Goal: Transaction & Acquisition: Download file/media

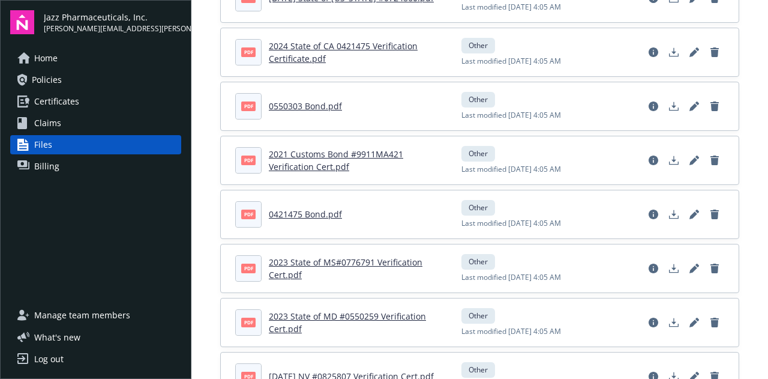
scroll to position [240, 0]
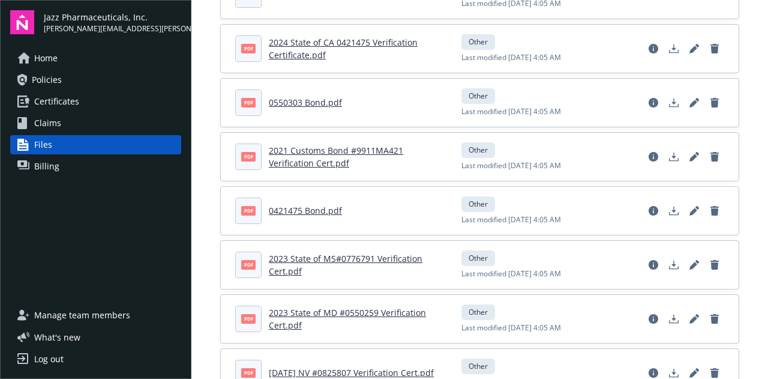
click at [53, 81] on span "Policies" at bounding box center [47, 79] width 30 height 19
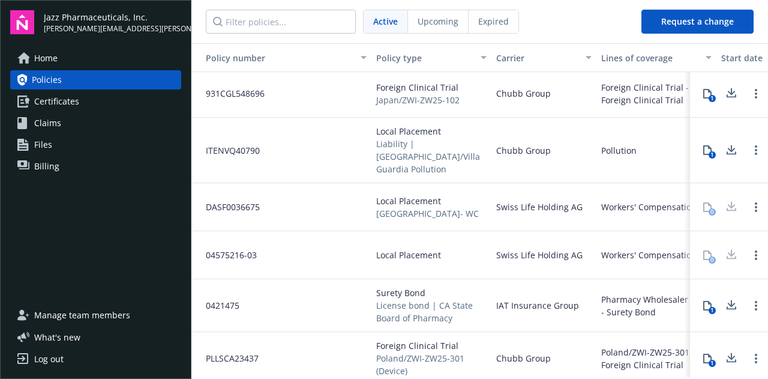
scroll to position [120, 0]
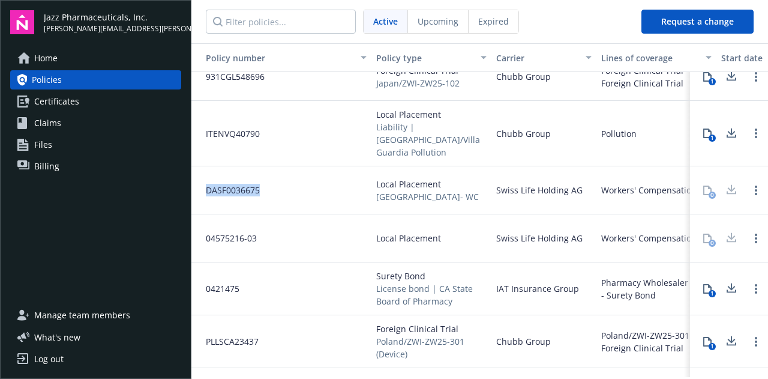
drag, startPoint x: 262, startPoint y: 176, endPoint x: 204, endPoint y: 177, distance: 58.2
click at [204, 177] on div "DASF0036675" at bounding box center [281, 190] width 180 height 48
copy span "DASF0036675"
drag, startPoint x: 497, startPoint y: 177, endPoint x: 579, endPoint y: 179, distance: 82.2
click at [579, 184] on span "Swiss Life Holding AG" at bounding box center [539, 190] width 86 height 13
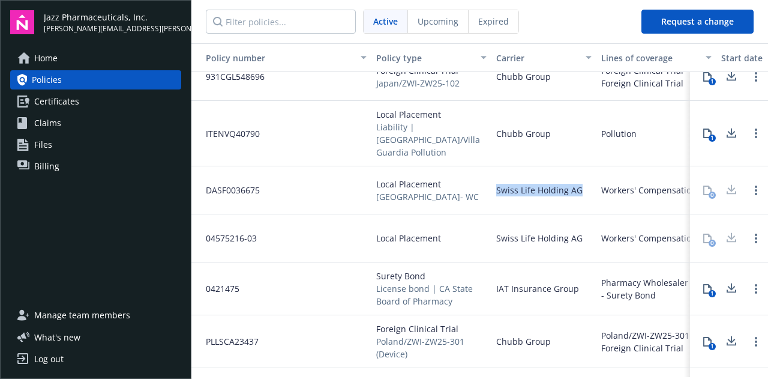
copy span "Swiss Life Holding AG"
click at [244, 232] on span "04575216-03" at bounding box center [226, 238] width 61 height 13
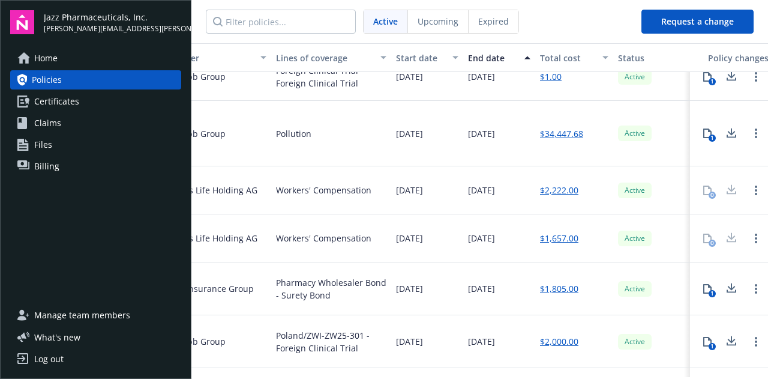
scroll to position [120, 422]
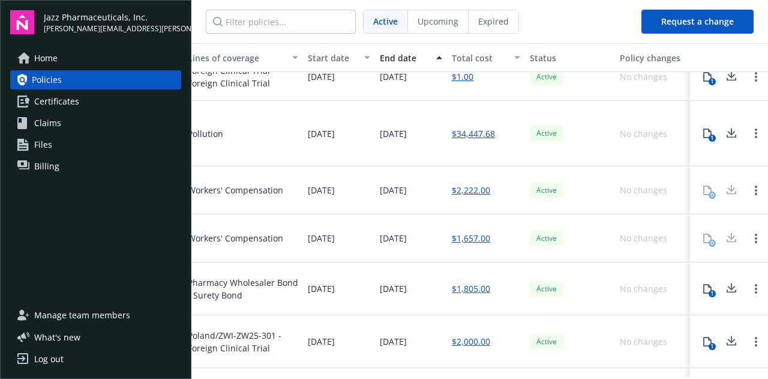
click at [452, 232] on link "$1,657.00" at bounding box center [471, 238] width 38 height 13
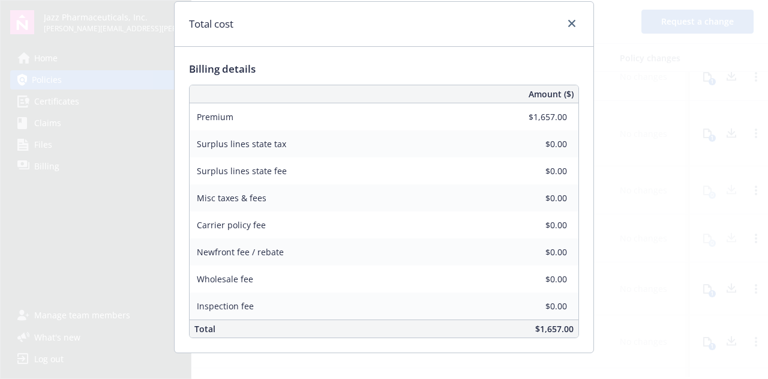
scroll to position [48, 0]
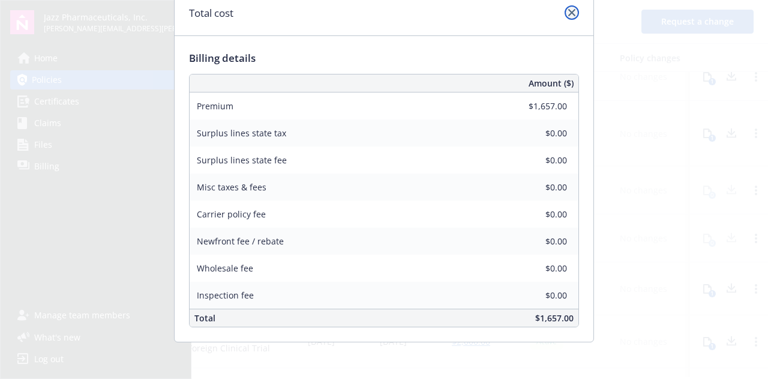
click at [568, 11] on icon "close" at bounding box center [571, 12] width 7 height 7
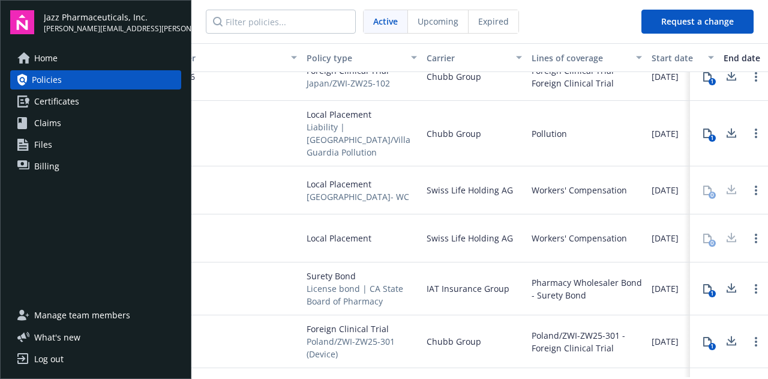
scroll to position [120, 0]
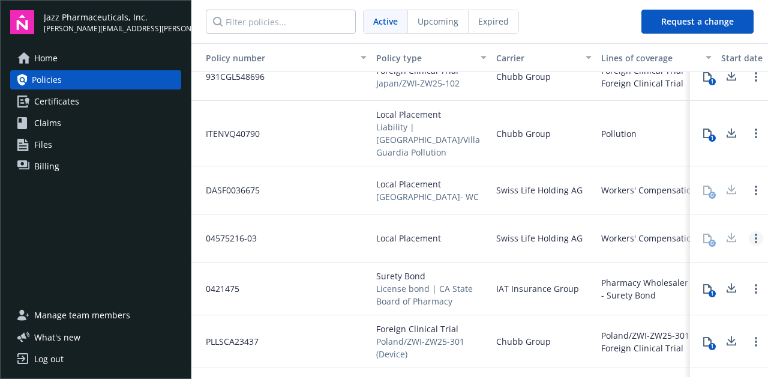
click at [749, 231] on link "Open options" at bounding box center [756, 238] width 14 height 14
click at [449, 215] on div "Local Placement" at bounding box center [431, 238] width 120 height 48
drag, startPoint x: 257, startPoint y: 224, endPoint x: 193, endPoint y: 223, distance: 64.8
click at [193, 223] on div "04575216-03" at bounding box center [281, 238] width 180 height 48
copy span "04575216-03"
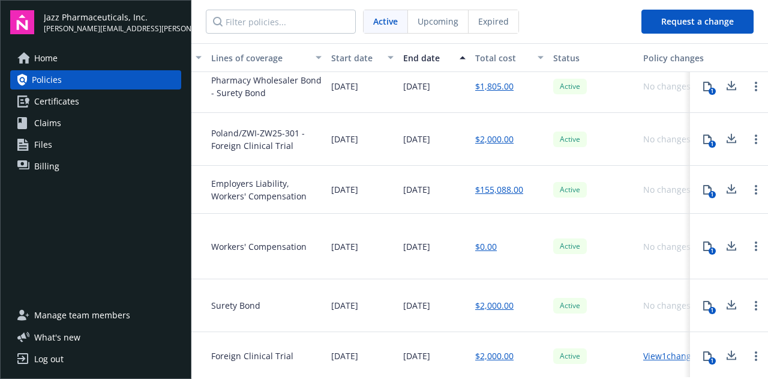
scroll to position [300, 422]
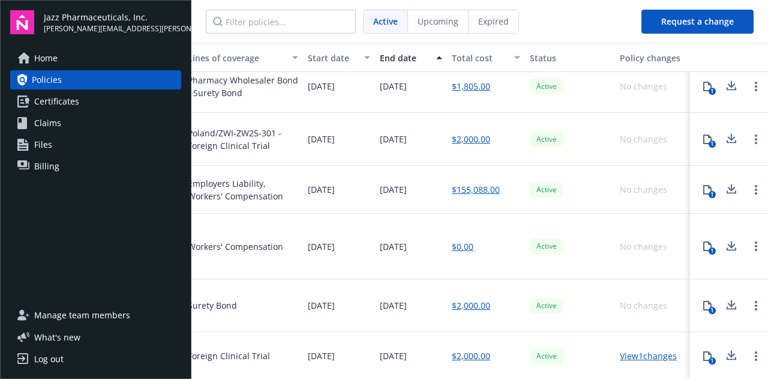
click at [728, 241] on icon at bounding box center [732, 244] width 8 height 7
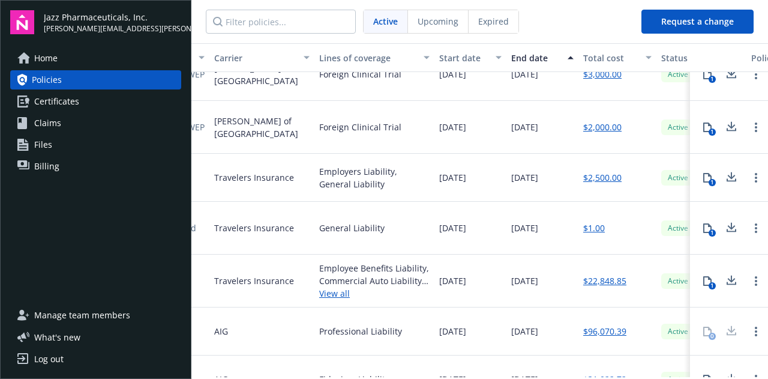
scroll to position [840, 296]
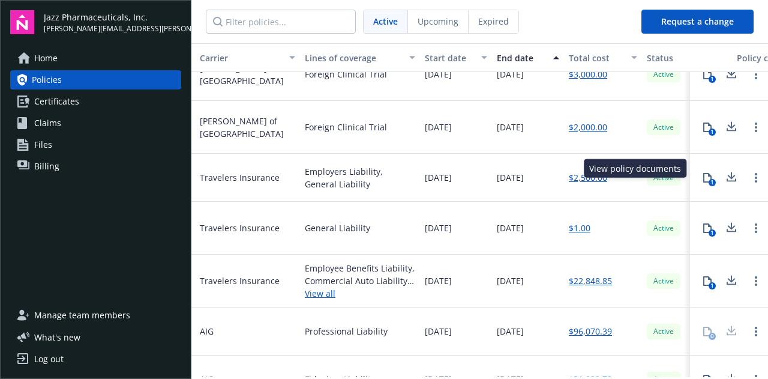
click at [709, 179] on div "1" at bounding box center [712, 182] width 7 height 7
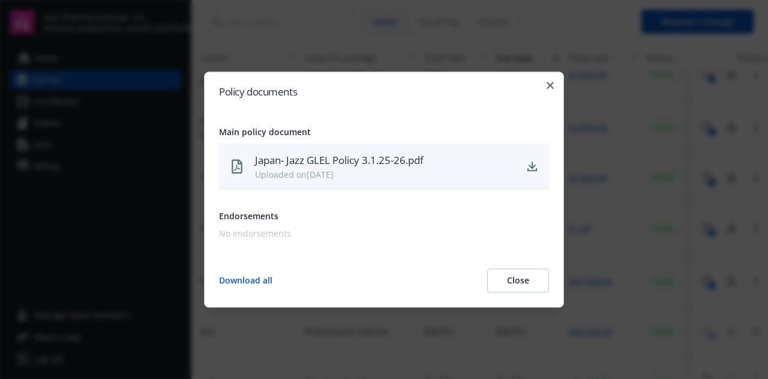
click at [323, 165] on div "Japan- Jazz GLEL Policy 3.1.25-26.pdf" at bounding box center [385, 160] width 260 height 16
click at [536, 164] on icon "download" at bounding box center [532, 167] width 10 height 10
click at [240, 278] on button "Download all" at bounding box center [245, 280] width 53 height 24
click at [517, 283] on button "Close" at bounding box center [518, 280] width 62 height 24
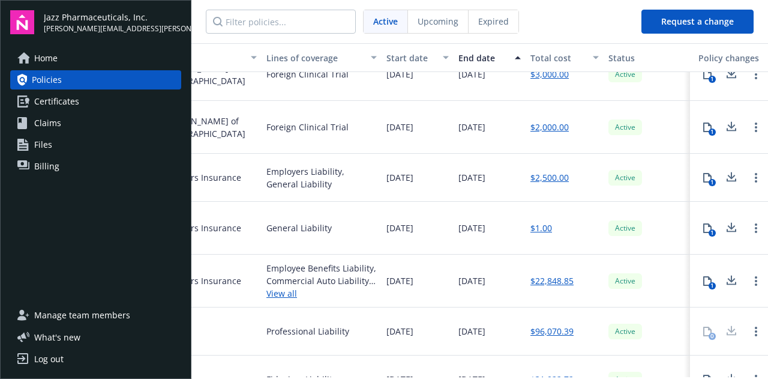
scroll to position [840, 342]
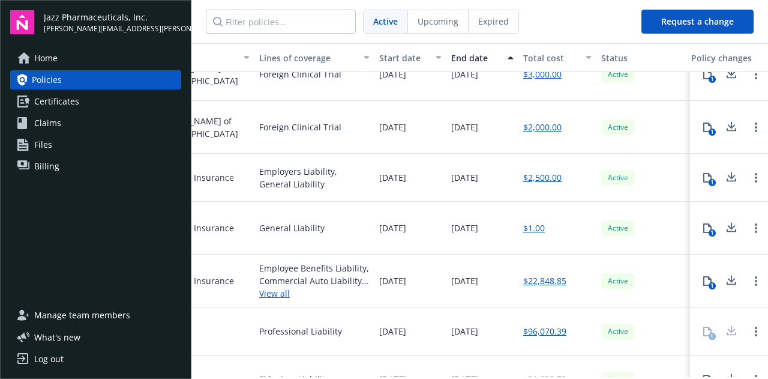
click at [724, 220] on icon at bounding box center [731, 227] width 14 height 15
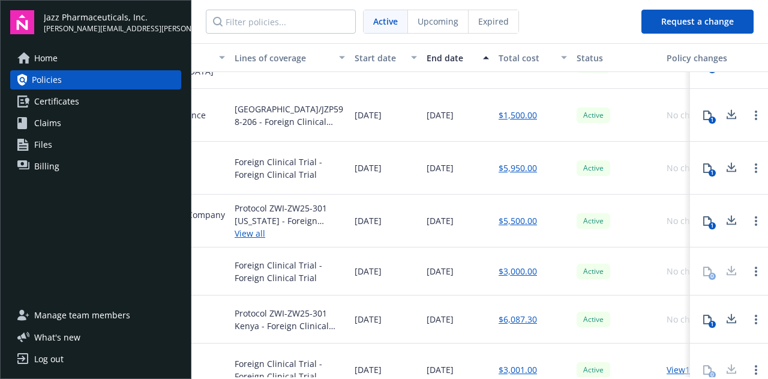
scroll to position [4020, 380]
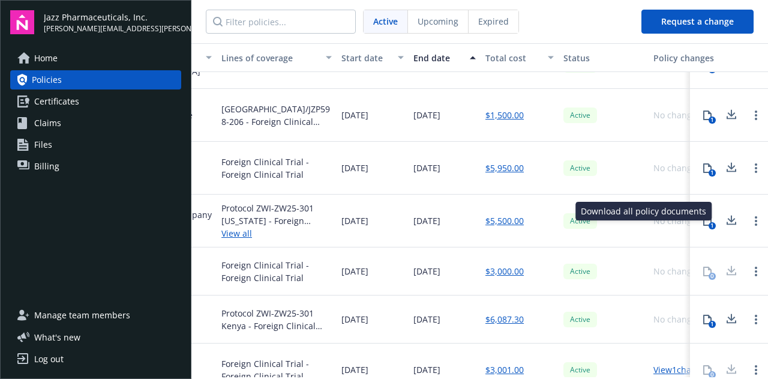
click at [724, 213] on icon at bounding box center [731, 220] width 14 height 15
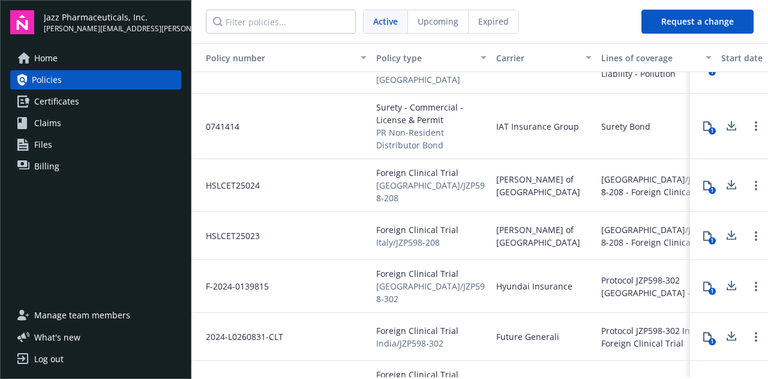
scroll to position [5220, 0]
